Goal: Task Accomplishment & Management: Use online tool/utility

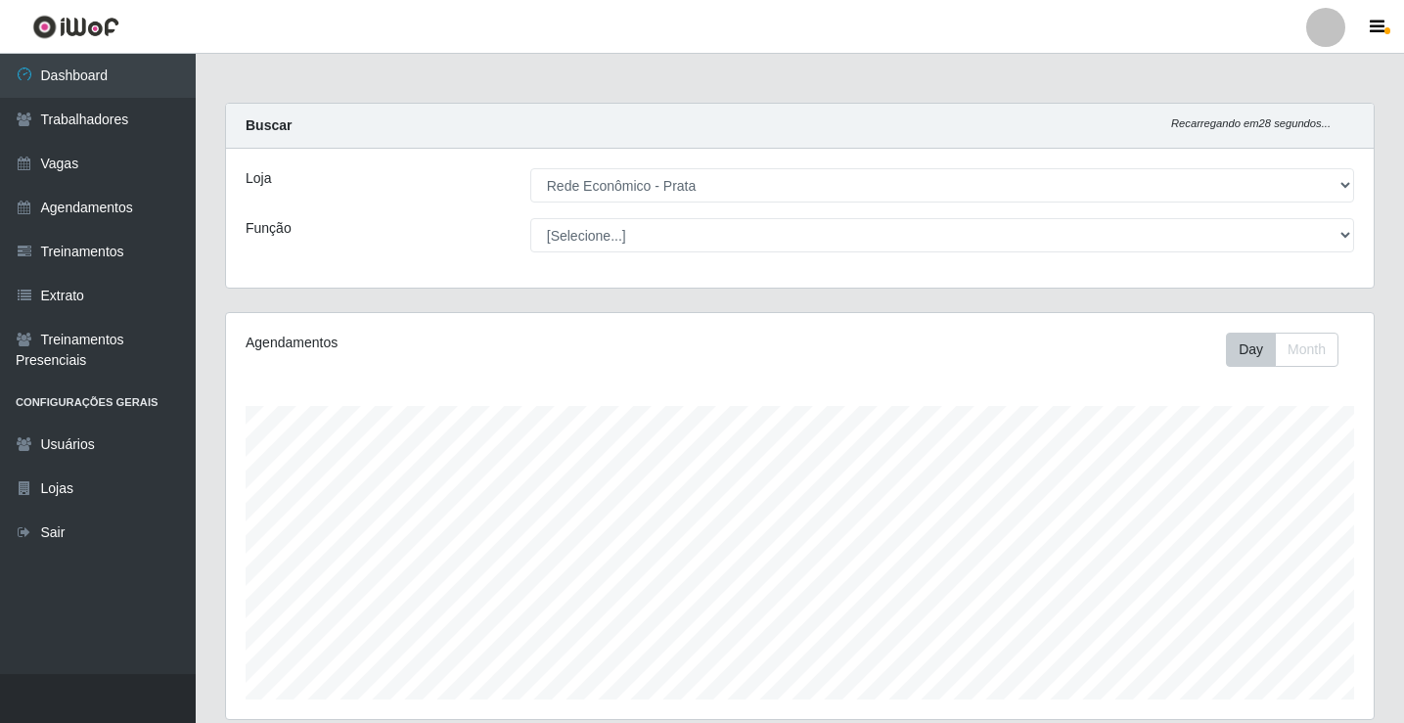
select select "192"
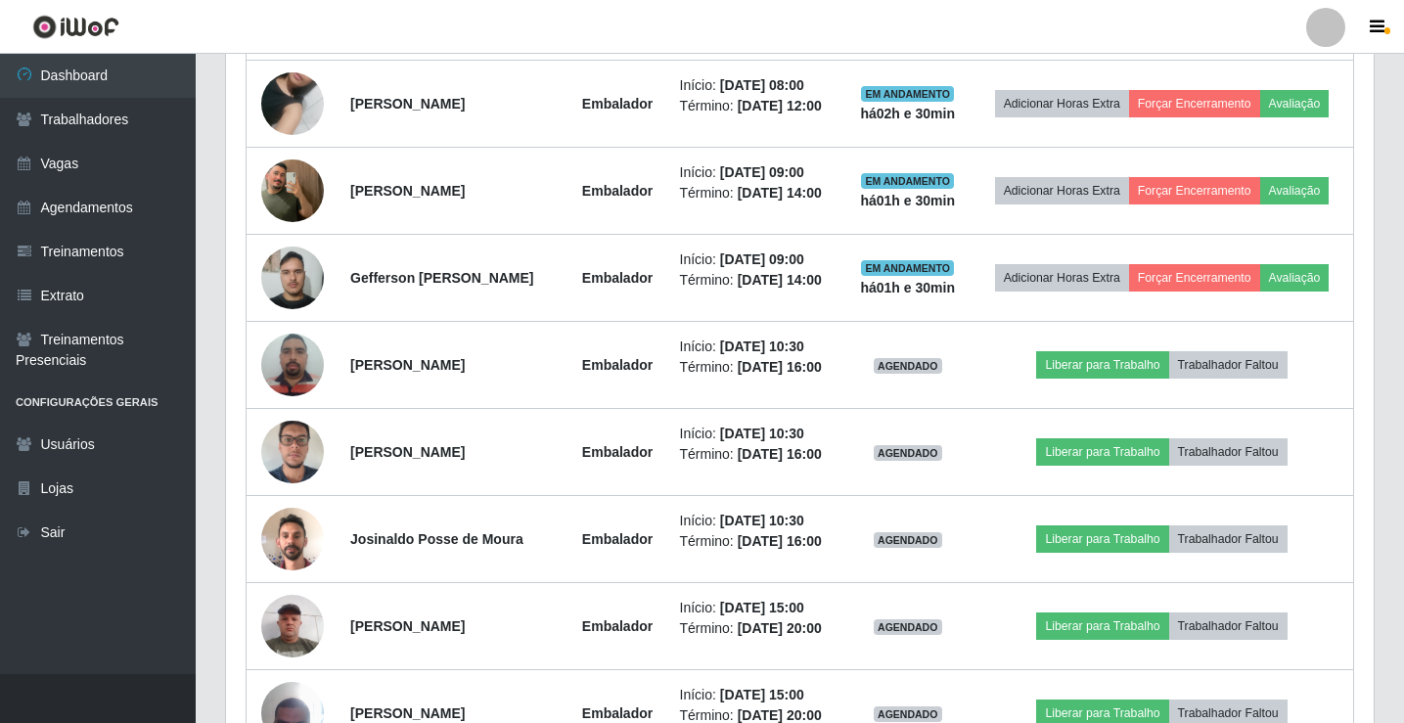
scroll to position [1070, 0]
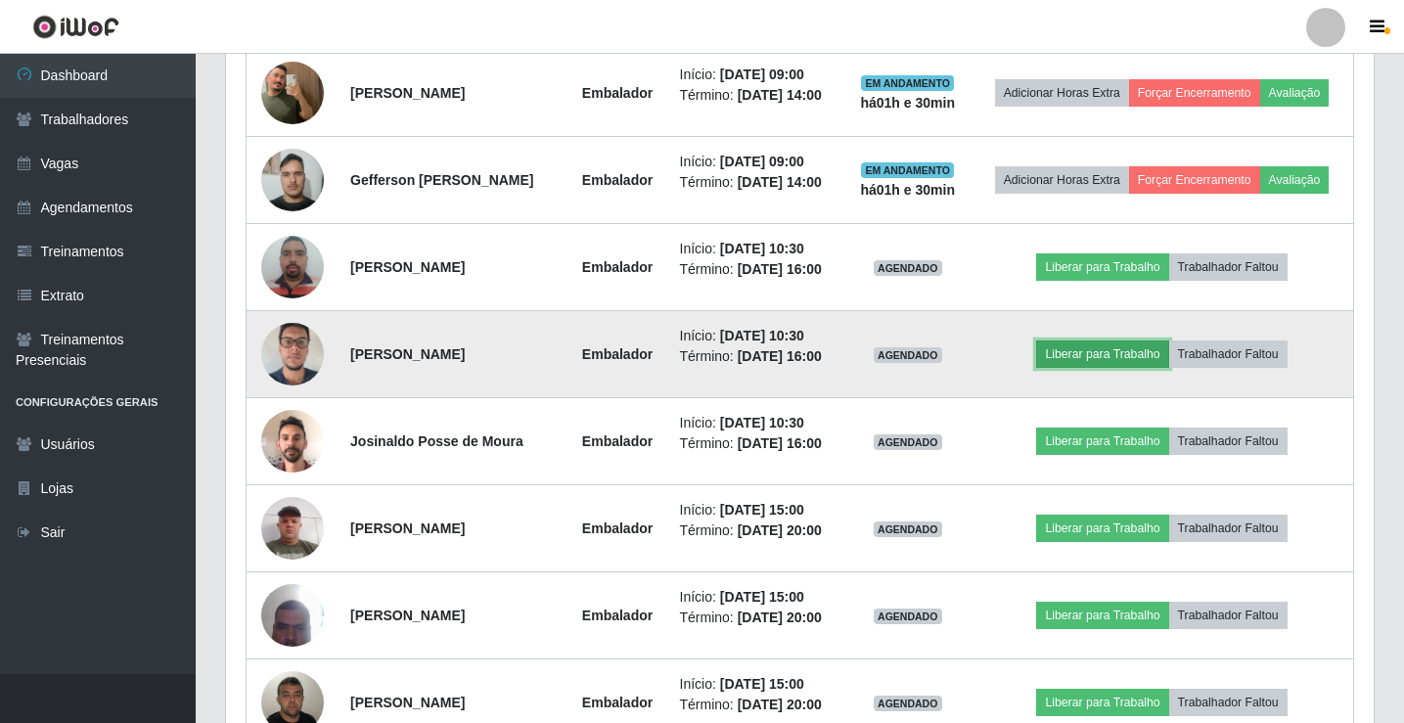
click at [1112, 368] on button "Liberar para Trabalho" at bounding box center [1102, 354] width 132 height 27
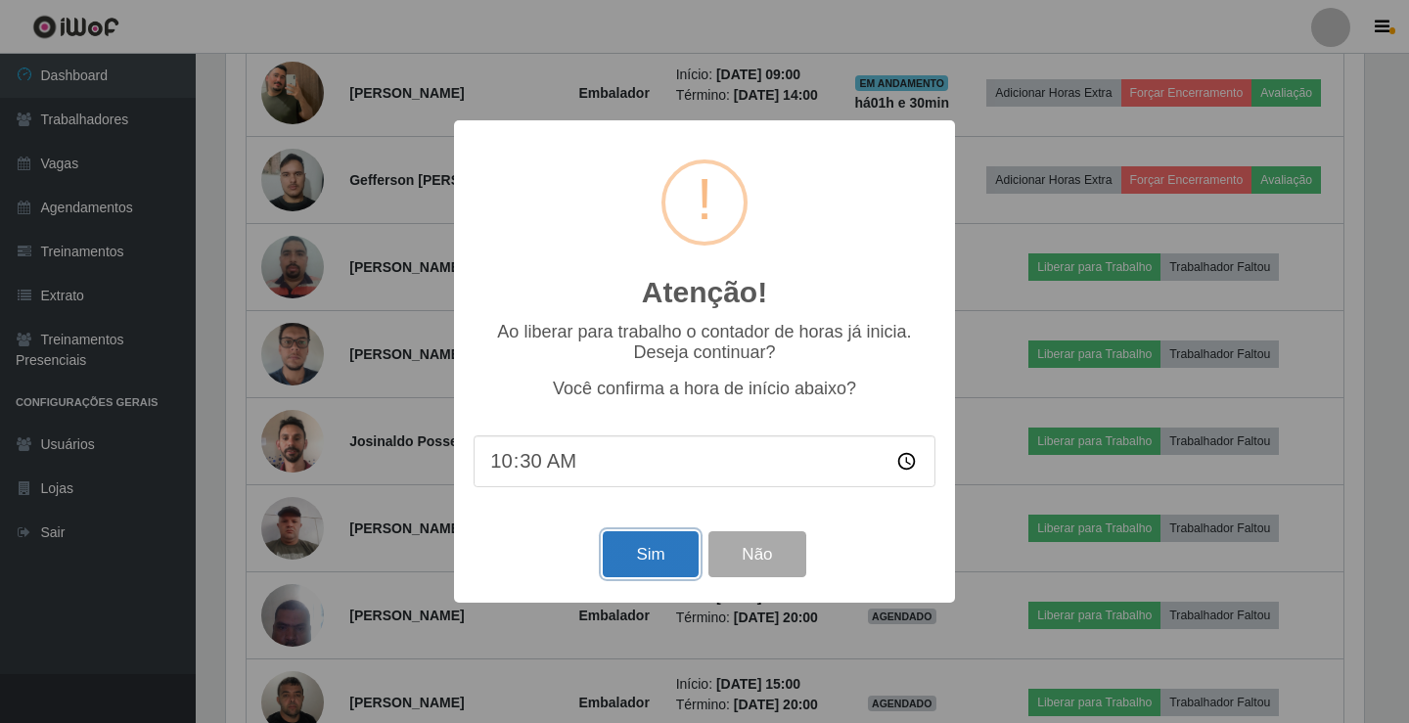
click at [663, 567] on button "Sim" at bounding box center [650, 554] width 95 height 46
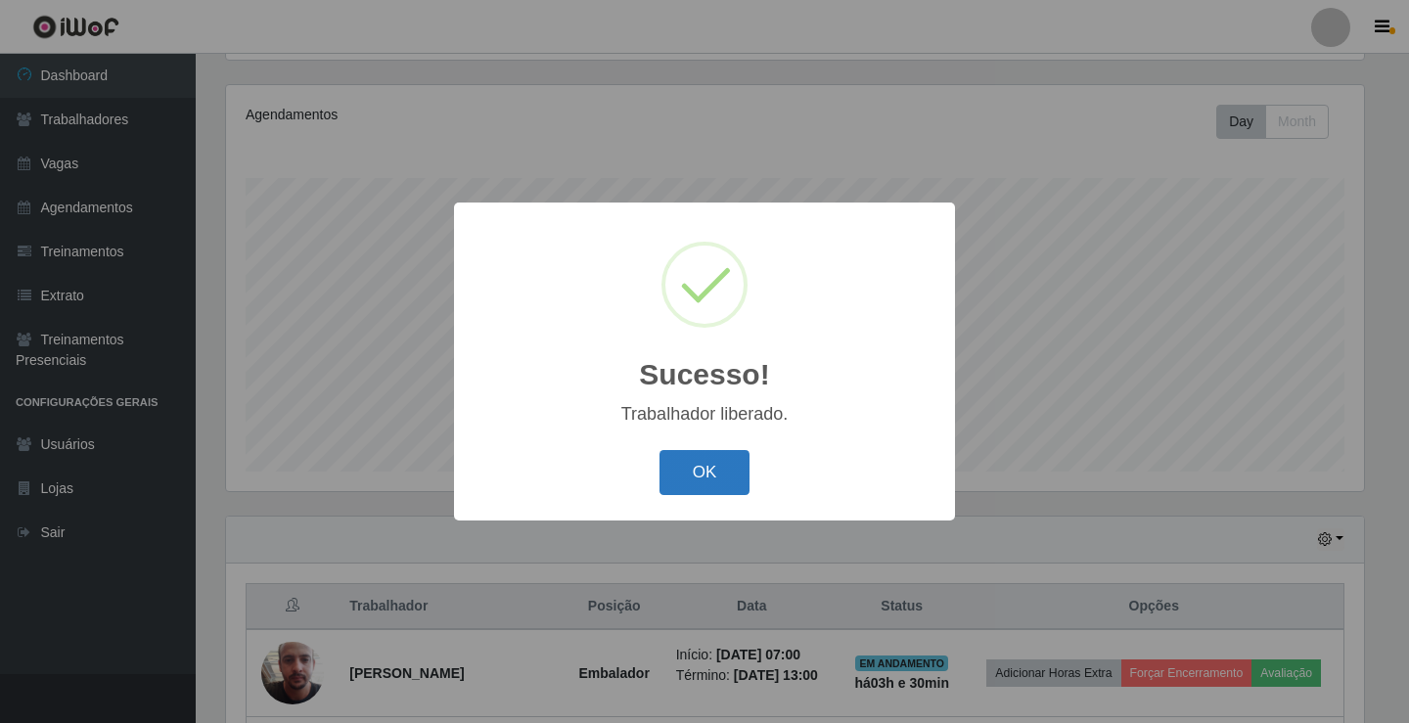
click at [702, 481] on button "OK" at bounding box center [705, 473] width 91 height 46
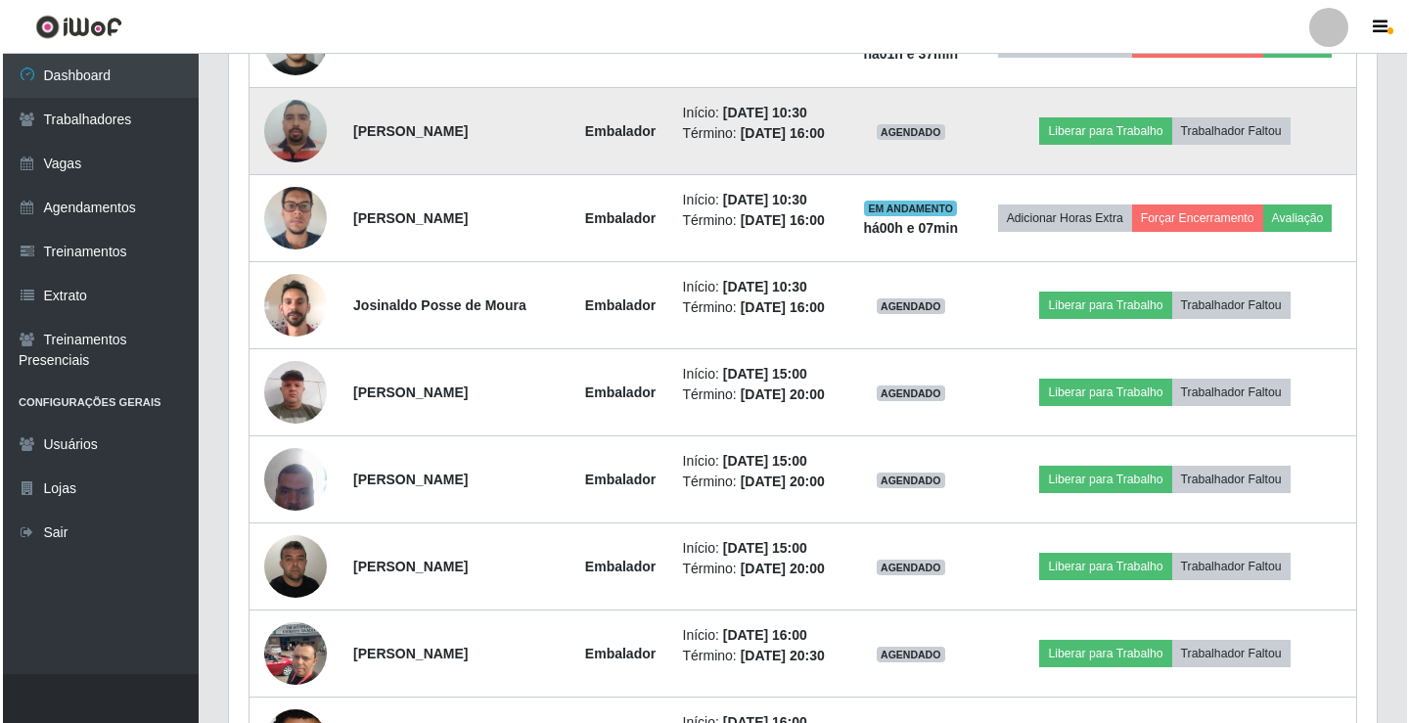
scroll to position [1207, 0]
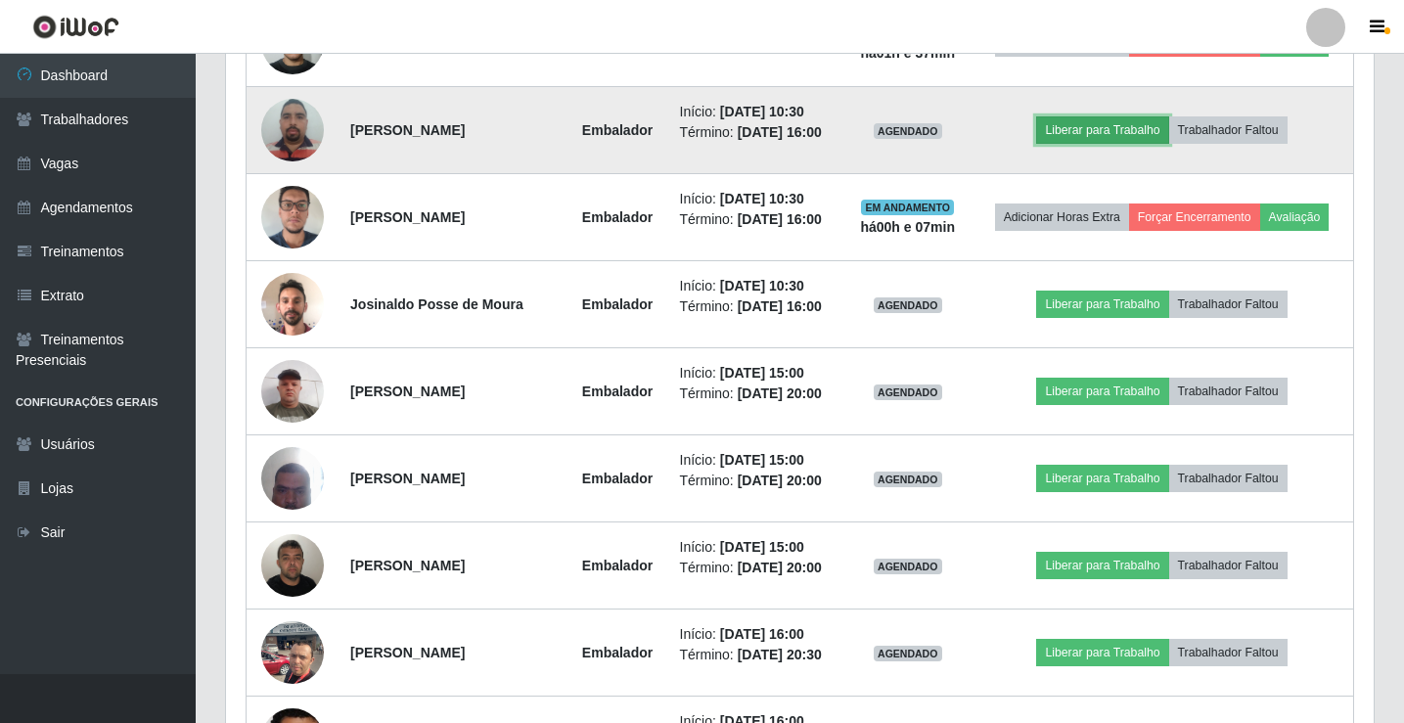
click at [1158, 144] on button "Liberar para Trabalho" at bounding box center [1102, 129] width 132 height 27
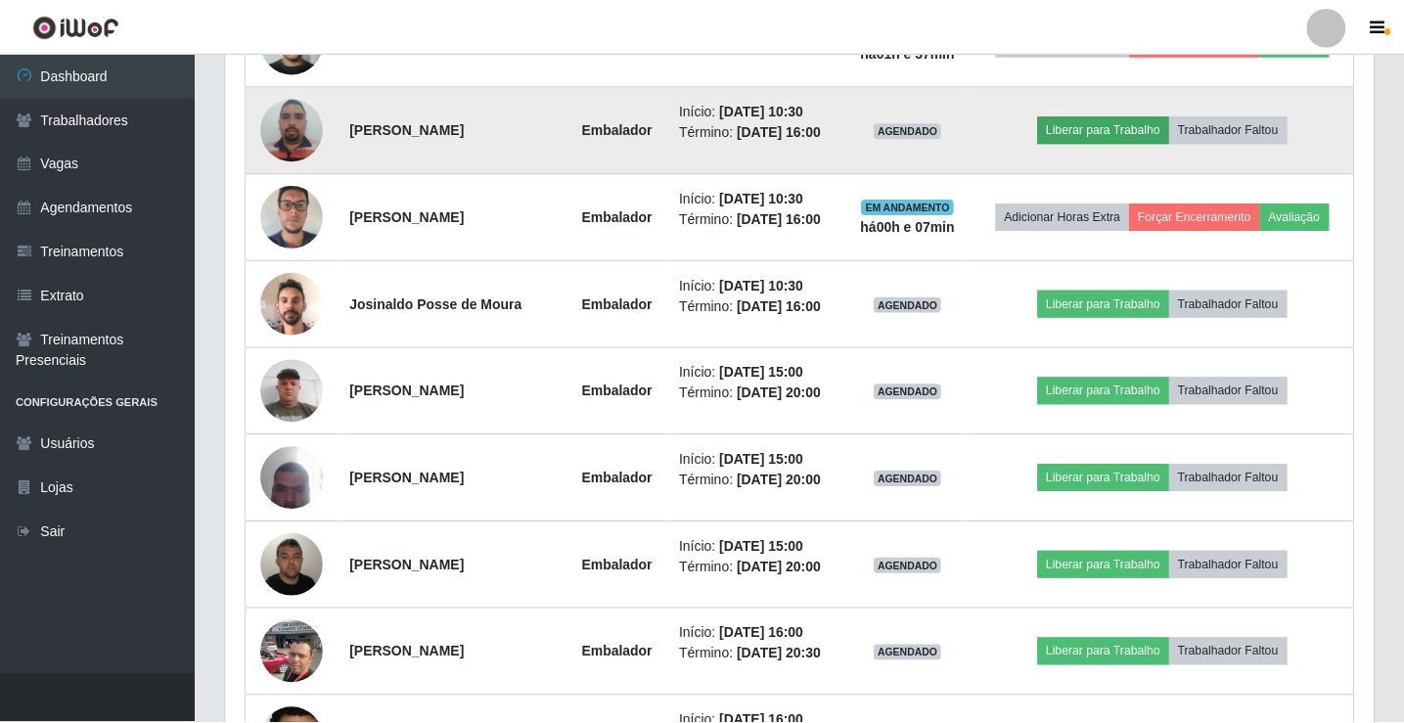
scroll to position [406, 1138]
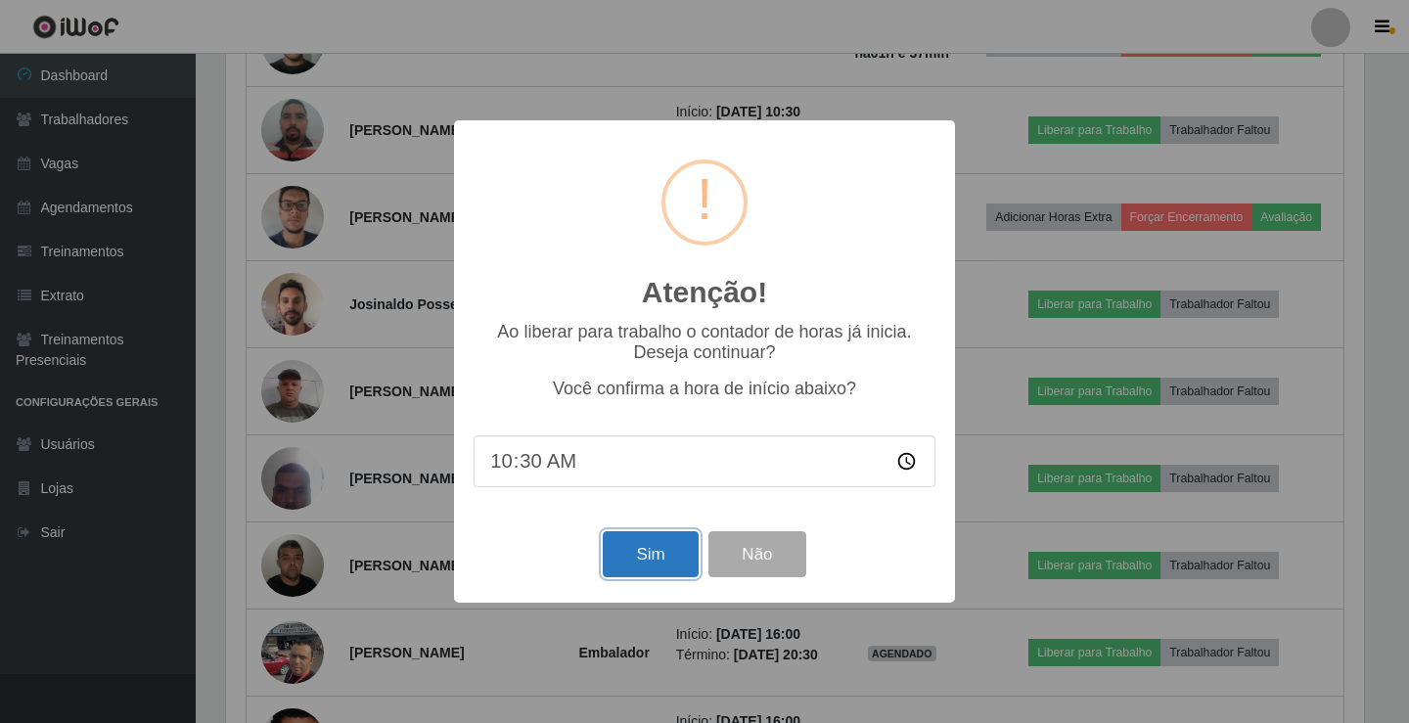
click at [633, 555] on button "Sim" at bounding box center [650, 554] width 95 height 46
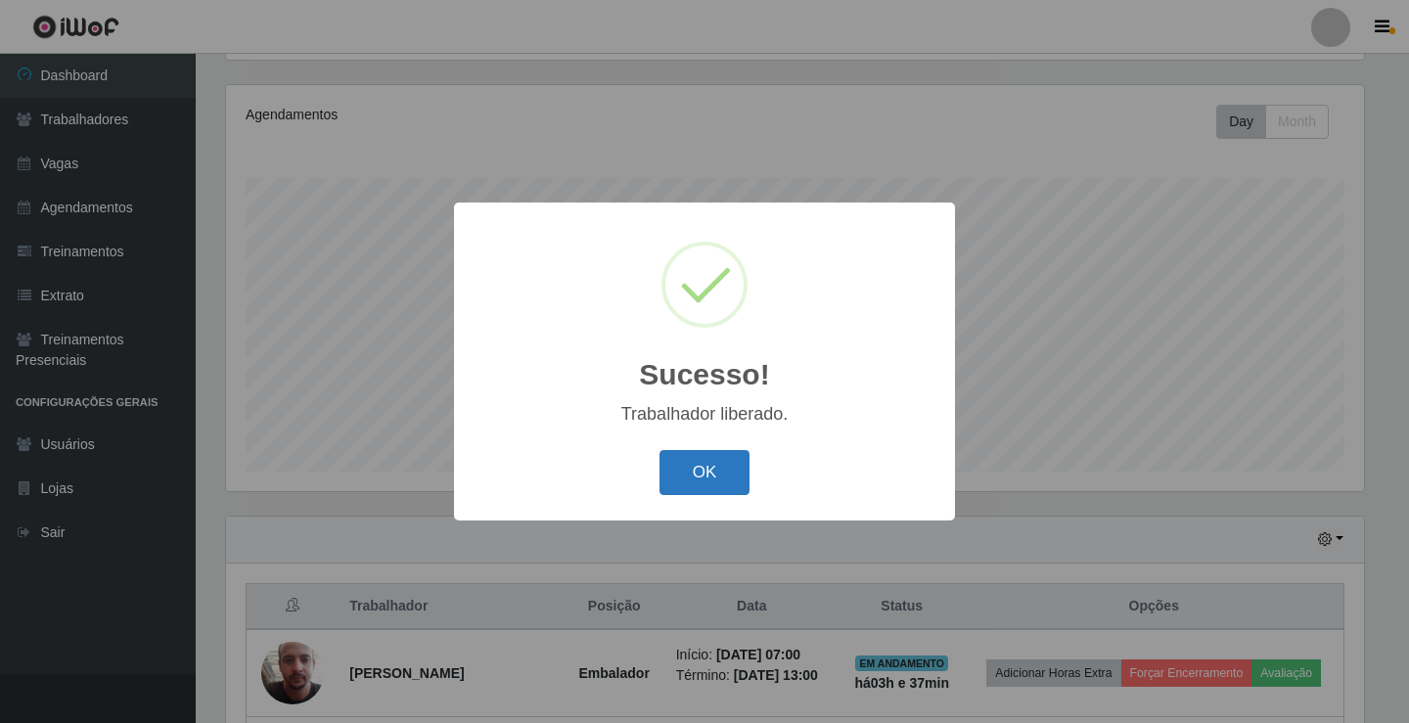
click at [735, 458] on button "OK" at bounding box center [705, 473] width 91 height 46
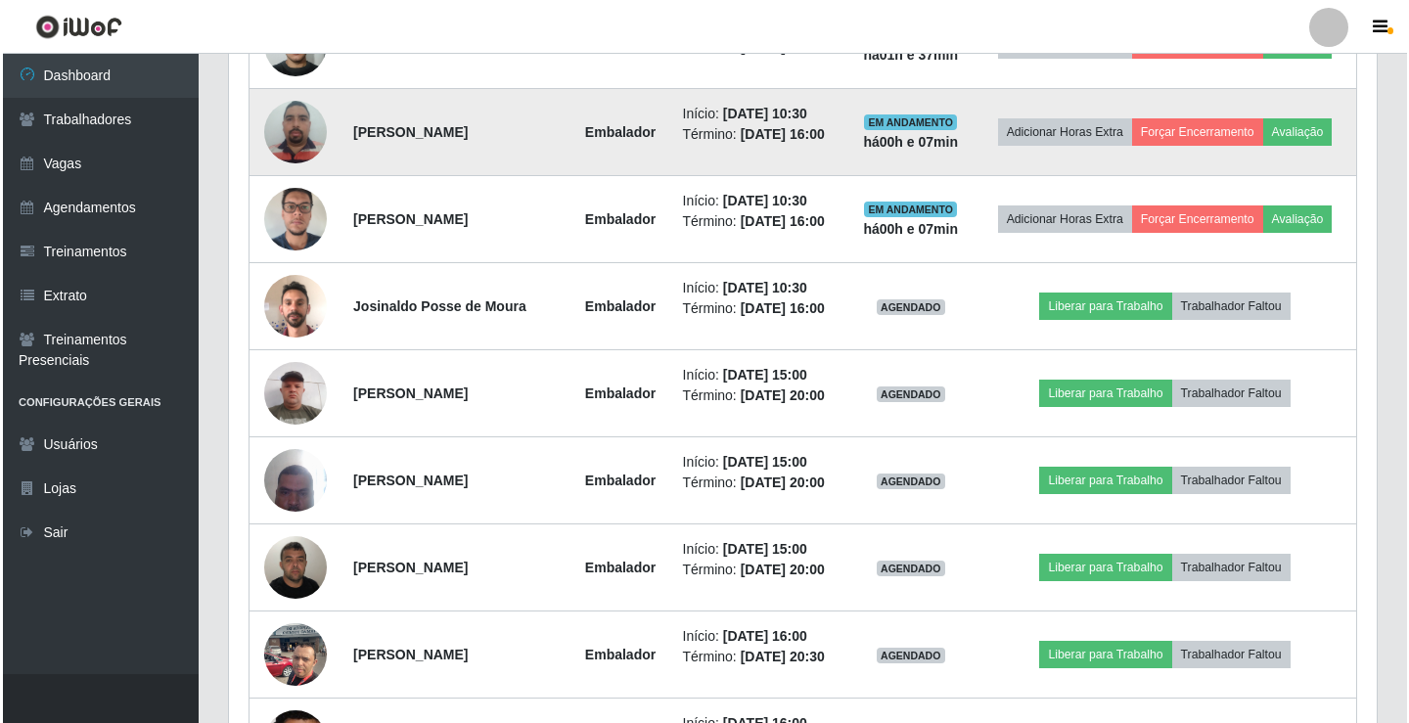
scroll to position [1207, 0]
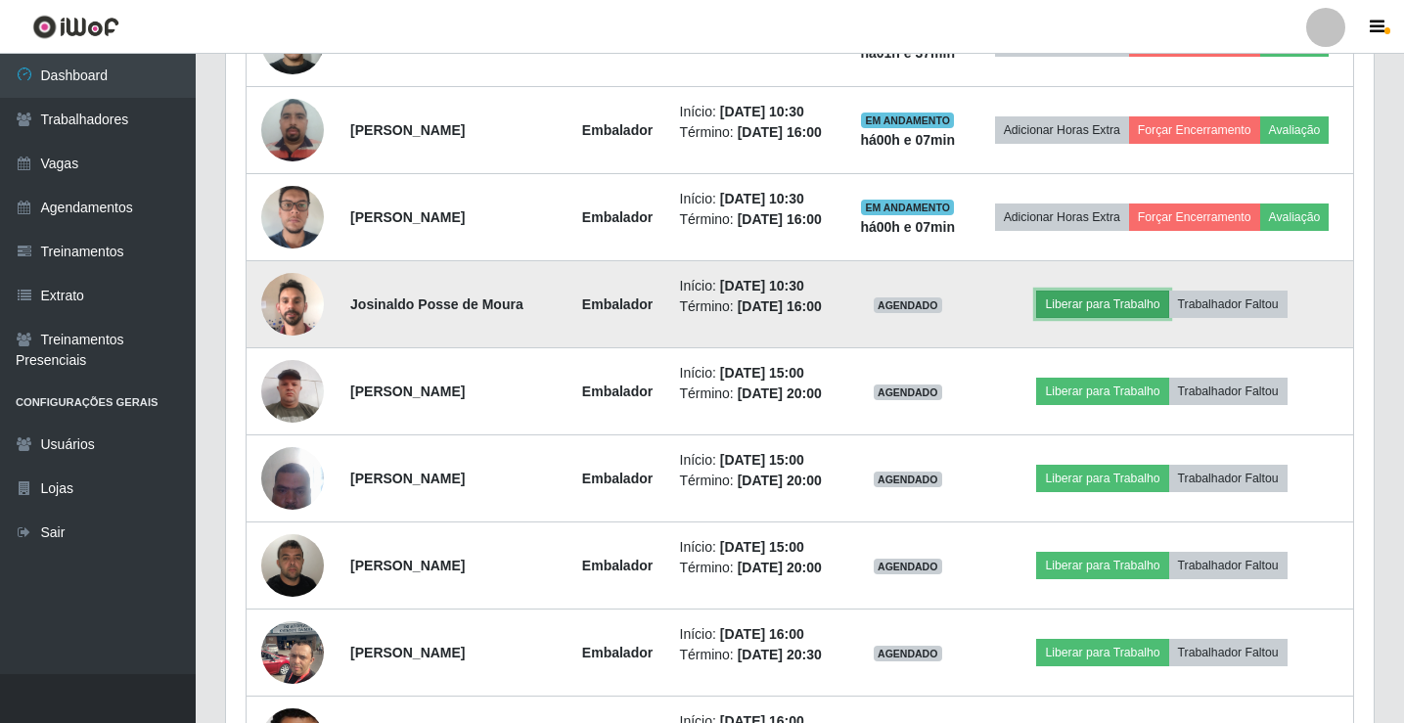
click at [1102, 318] on button "Liberar para Trabalho" at bounding box center [1102, 304] width 132 height 27
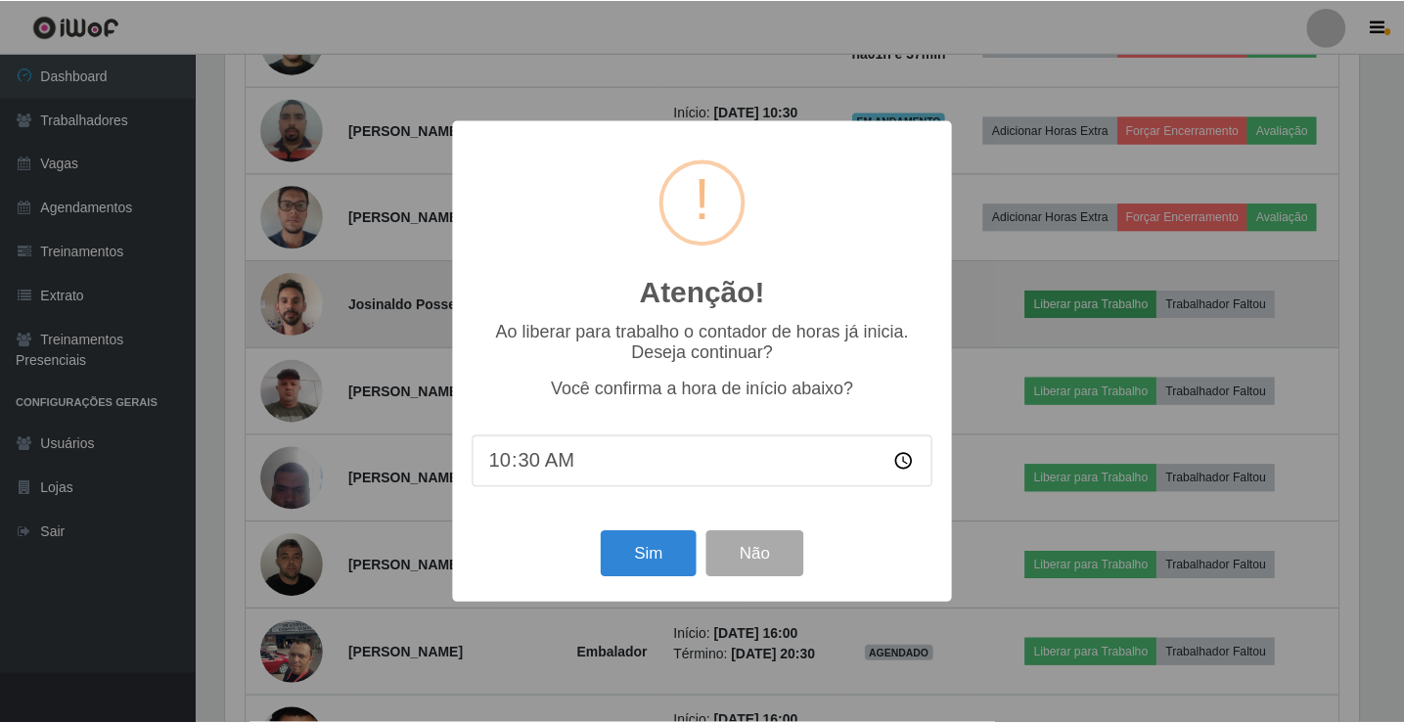
scroll to position [406, 1138]
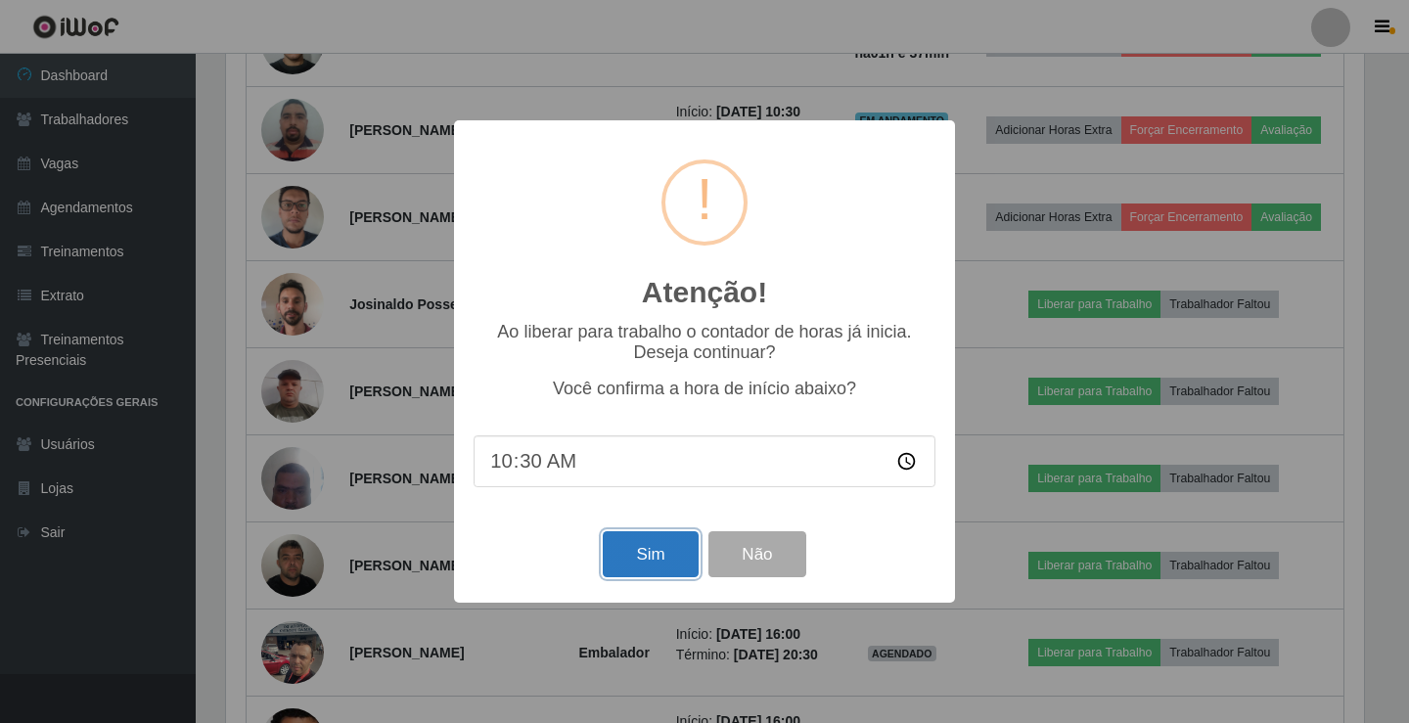
click at [685, 558] on button "Sim" at bounding box center [650, 554] width 95 height 46
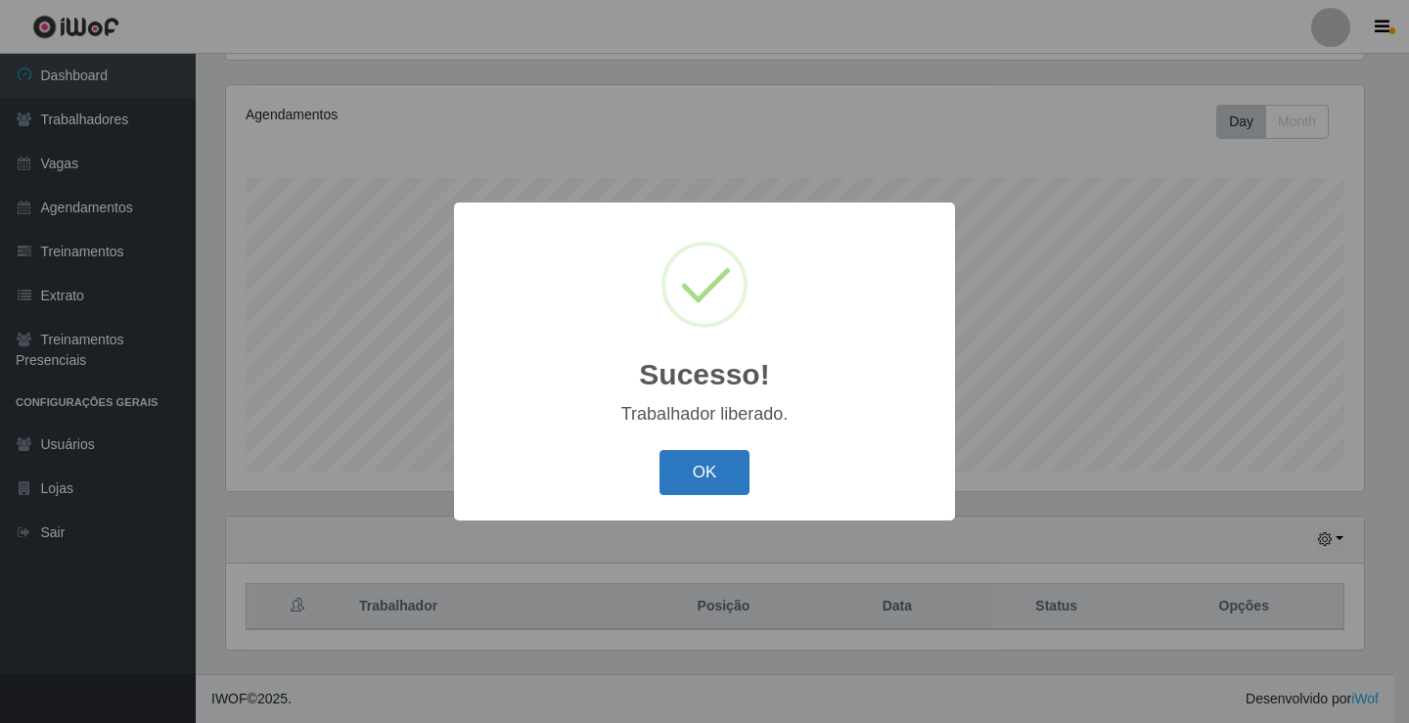
click at [691, 485] on button "OK" at bounding box center [705, 473] width 91 height 46
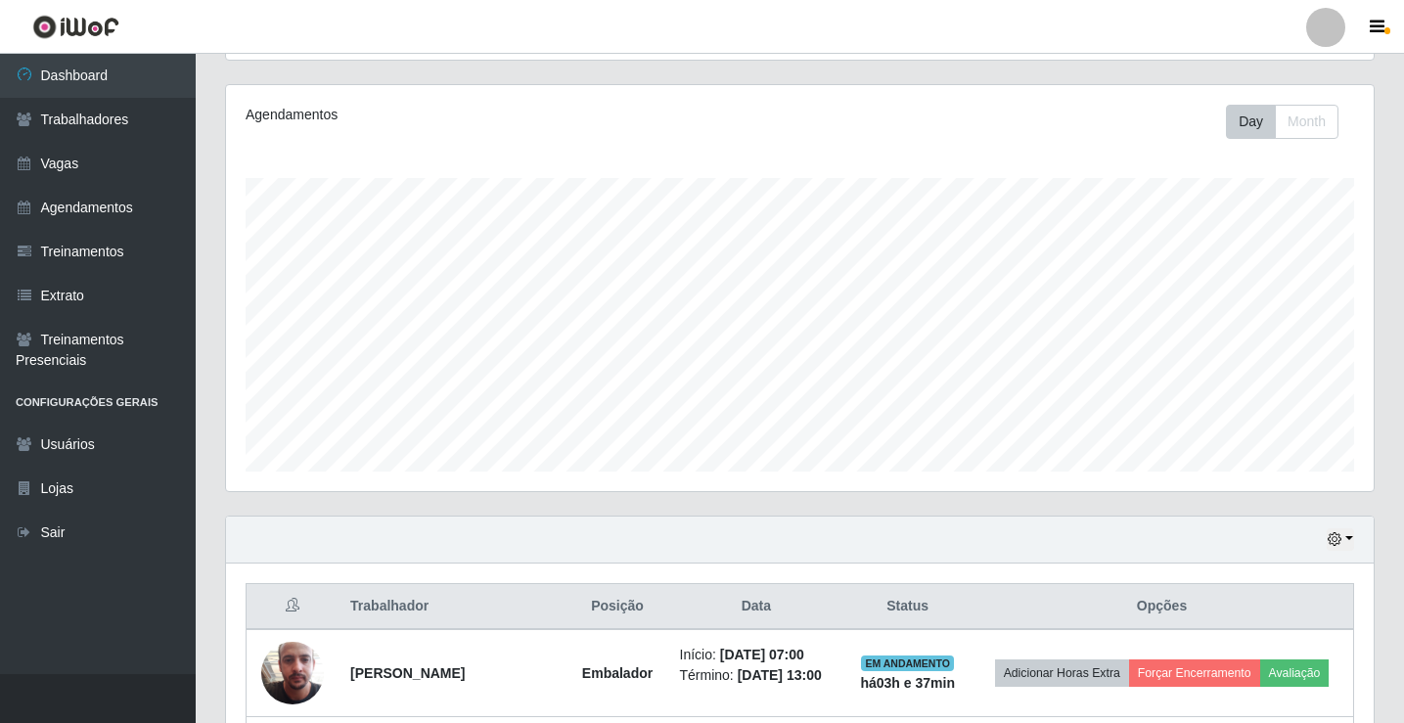
scroll to position [406, 1148]
